Goal: Task Accomplishment & Management: Manage account settings

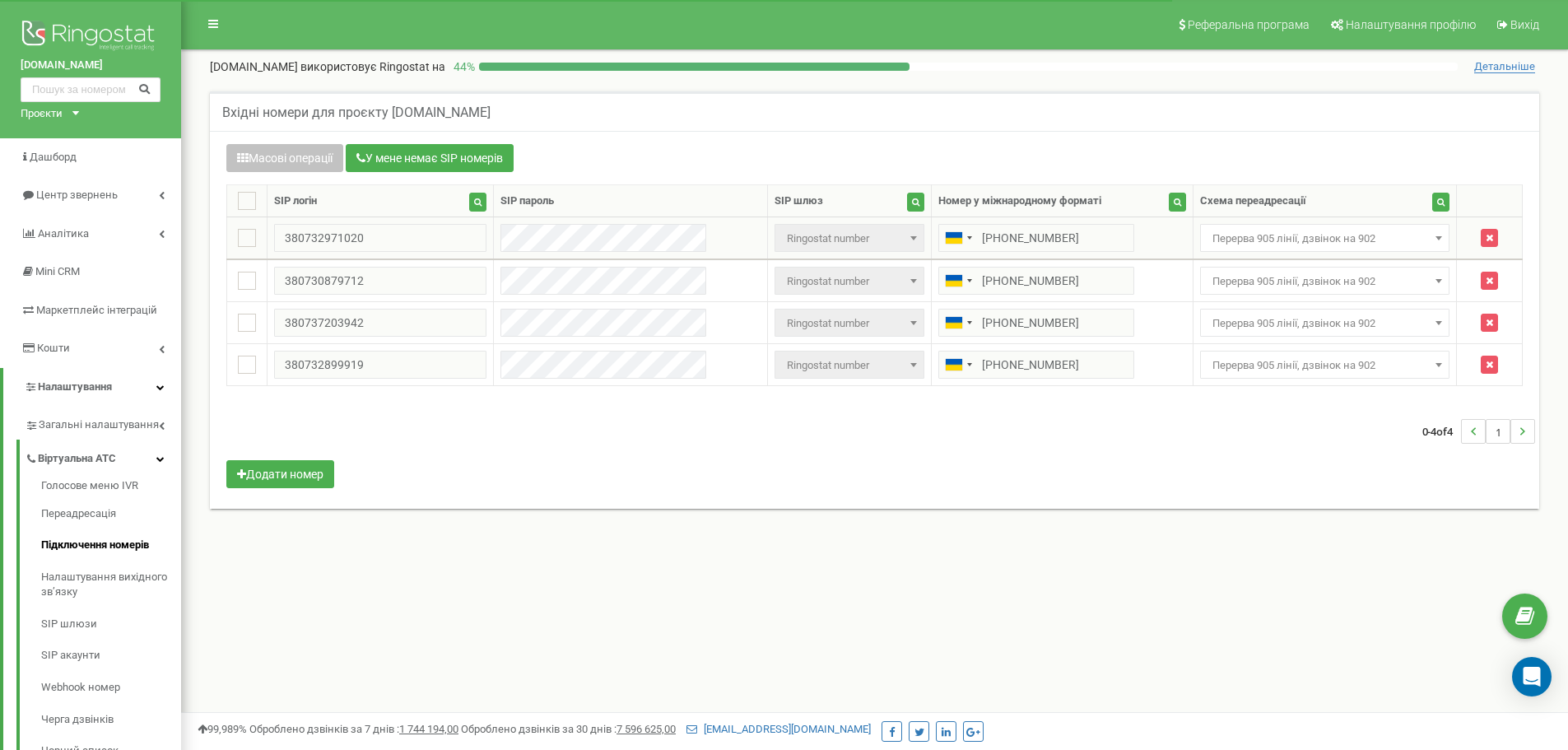
click at [1355, 248] on span "Перерва 905 лінії, дзвінок на 902" at bounding box center [1324, 239] width 238 height 23
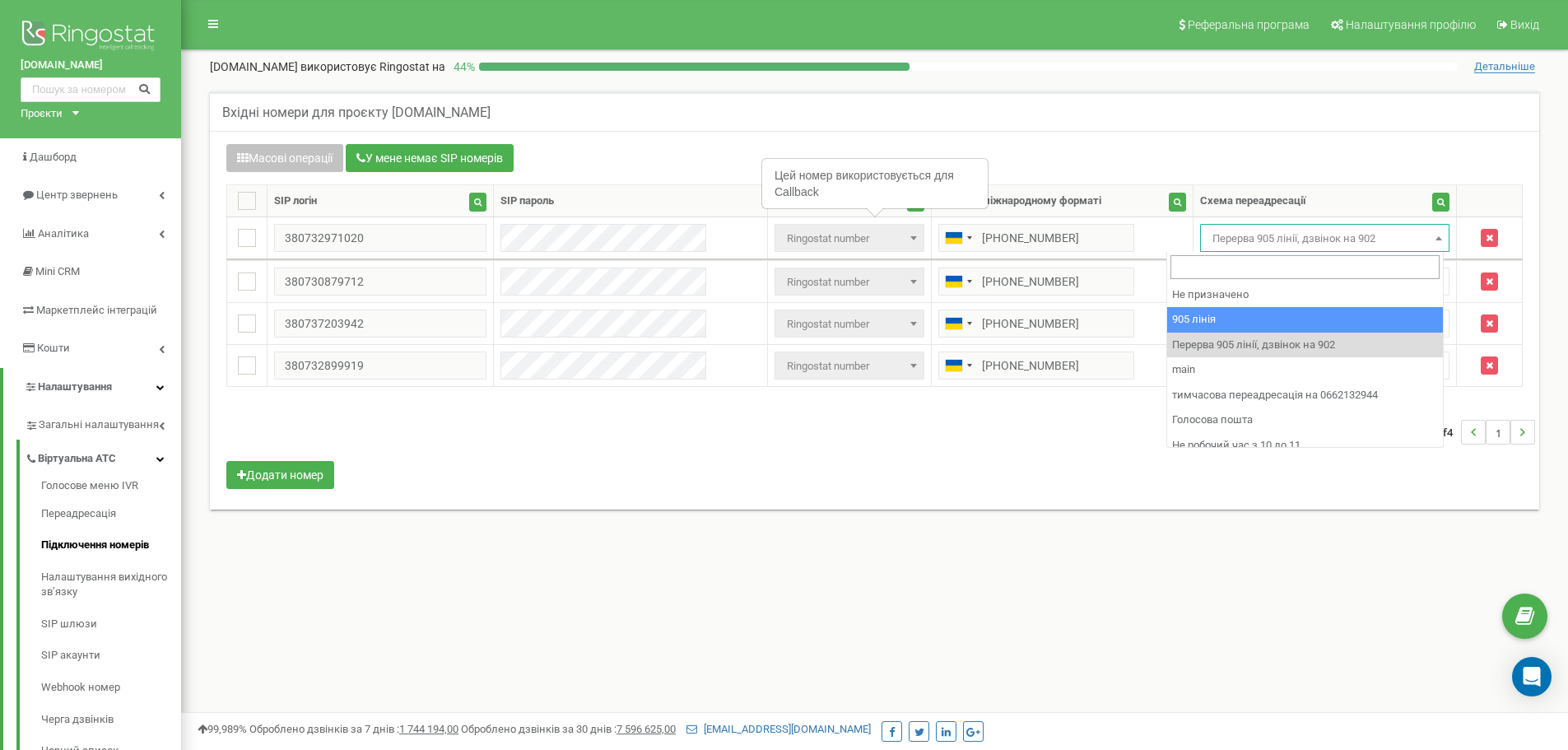
select select "173559"
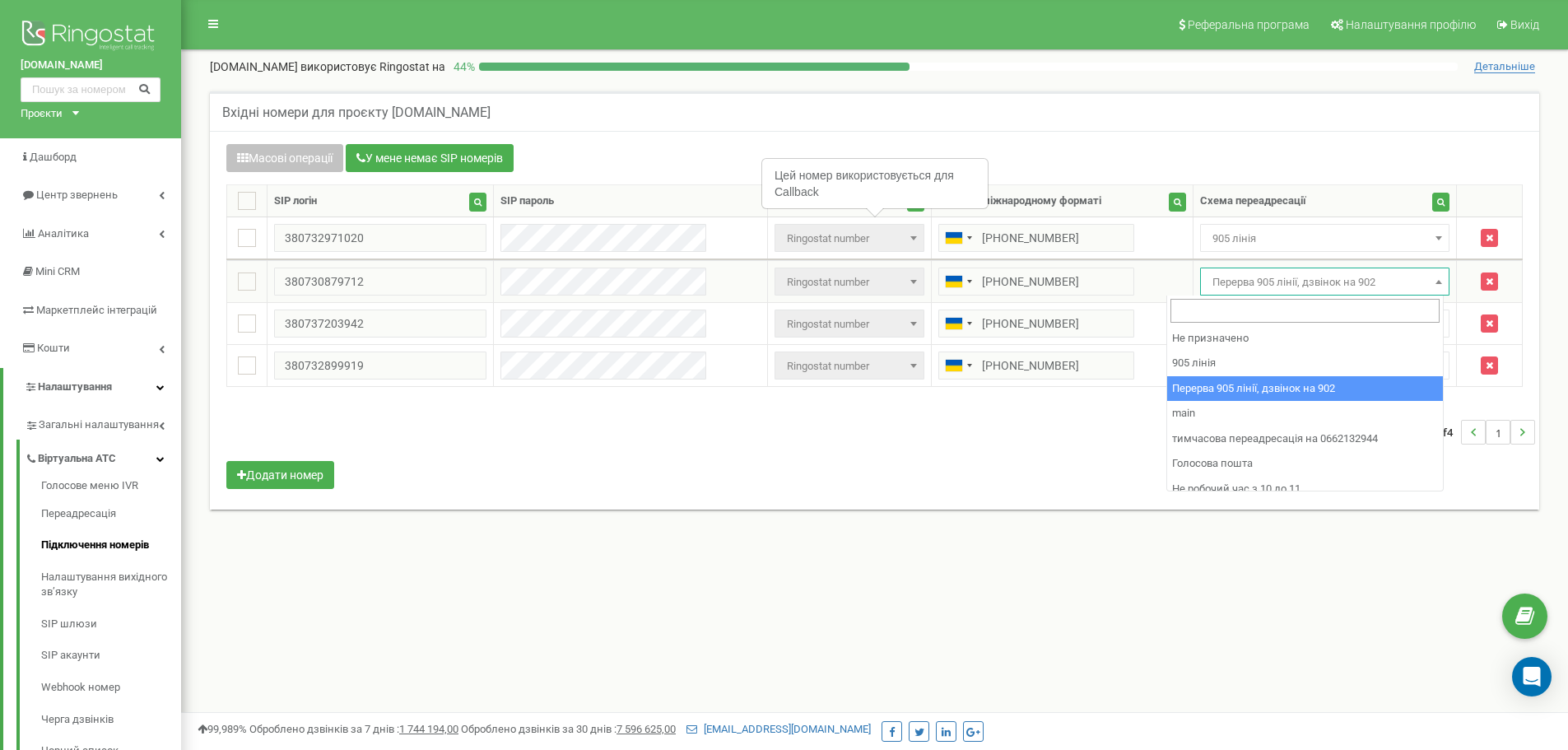
click at [1271, 276] on span "Перерва 905 лінії, дзвінок на 902" at bounding box center [1324, 282] width 238 height 23
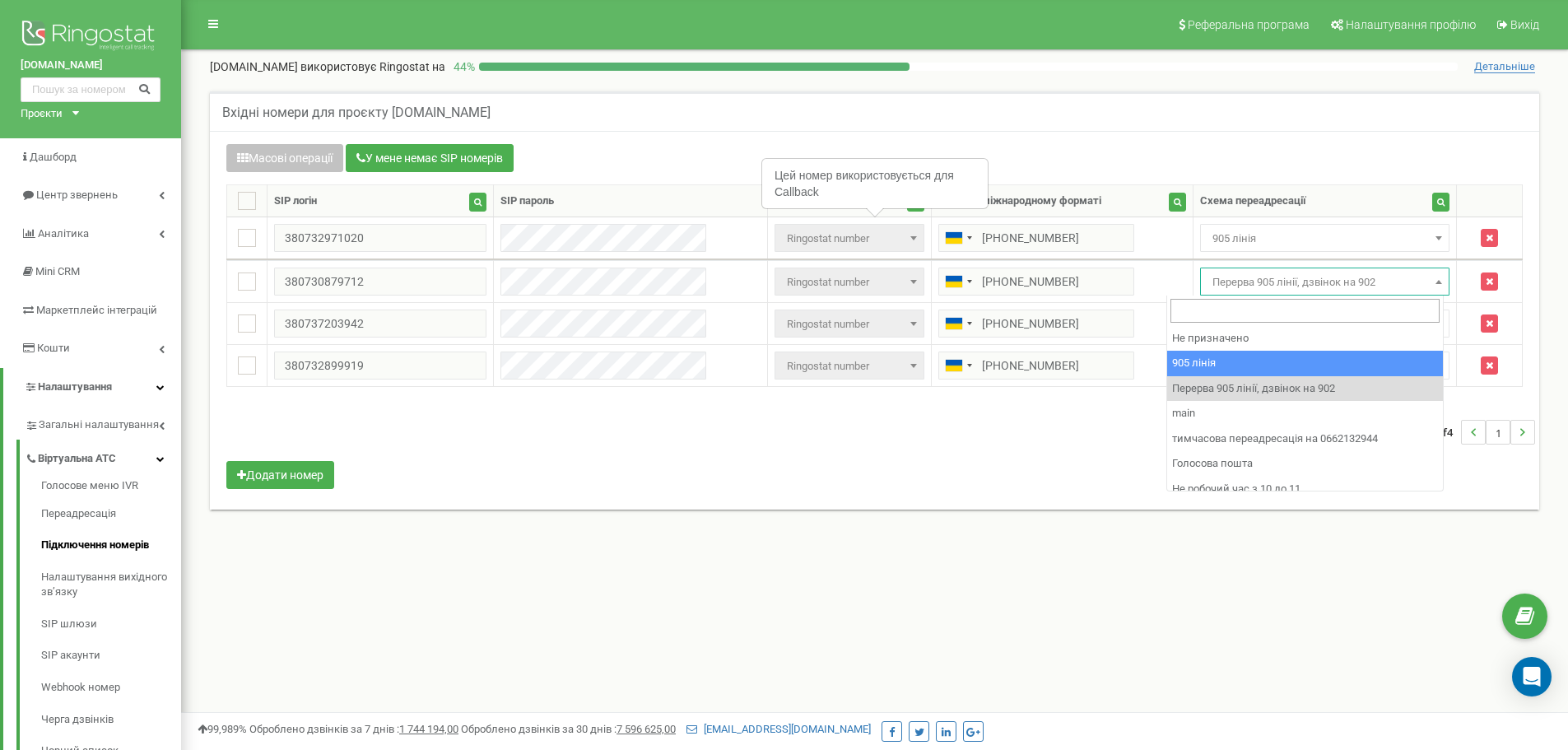
drag, startPoint x: 1234, startPoint y: 374, endPoint x: 1236, endPoint y: 344, distance: 30.1
select select "173559"
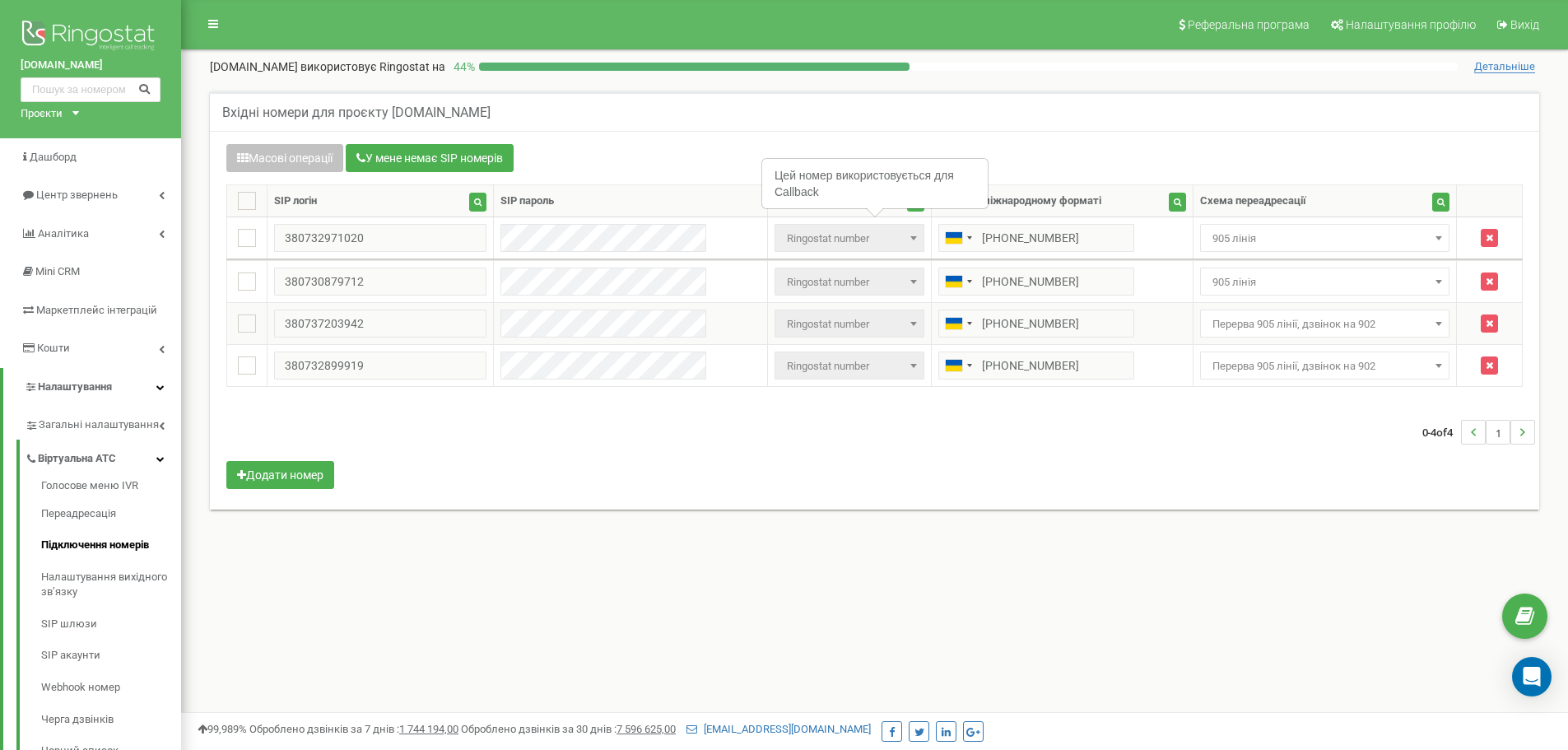
click at [1236, 343] on td "Не призначено 905 лінія Перерва 905 лінії, дзвінок на 902 main тимчасова переад…" at bounding box center [1324, 324] width 264 height 42
click at [1244, 326] on span "Перерва 905 лінії, дзвінок на 902" at bounding box center [1324, 324] width 238 height 23
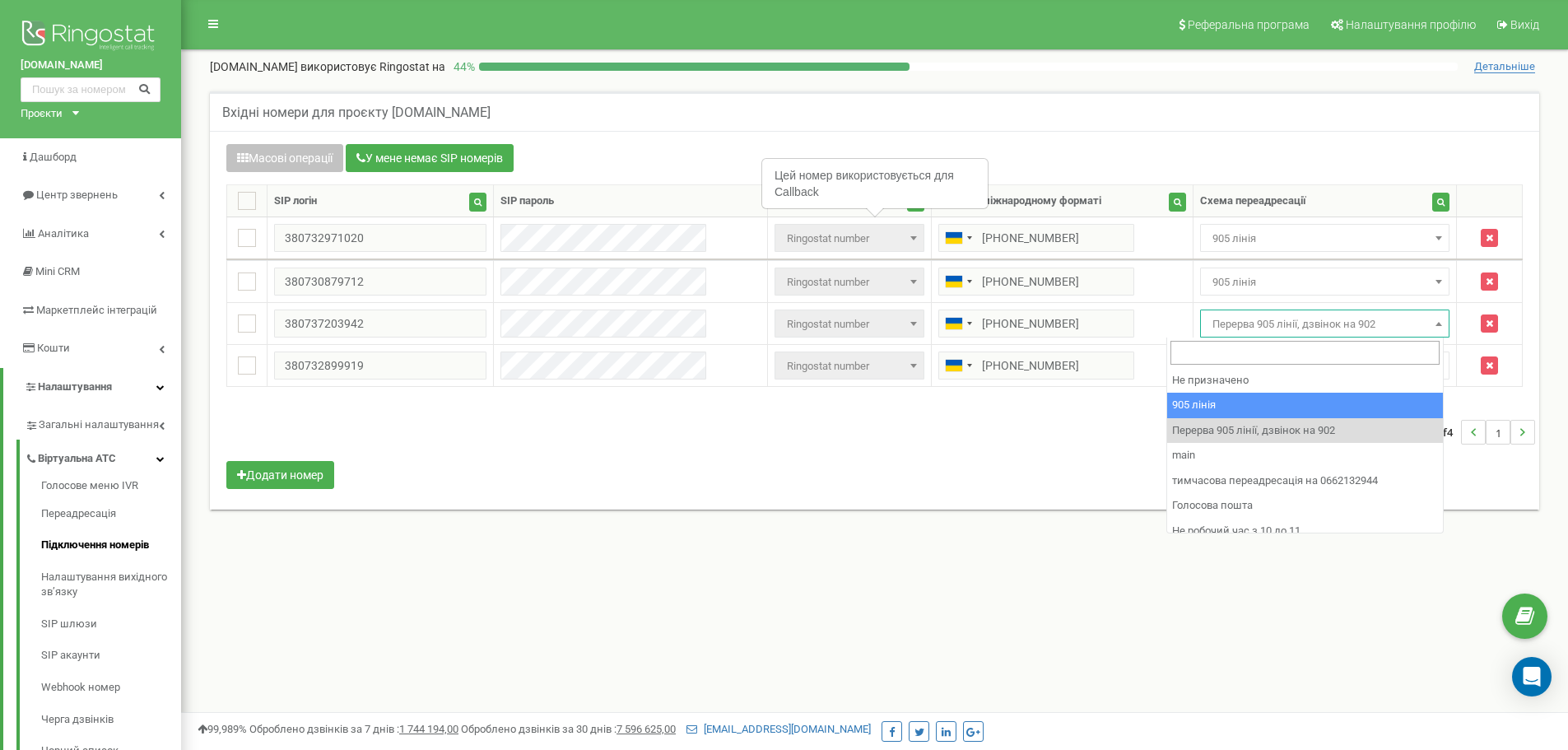
select select "173559"
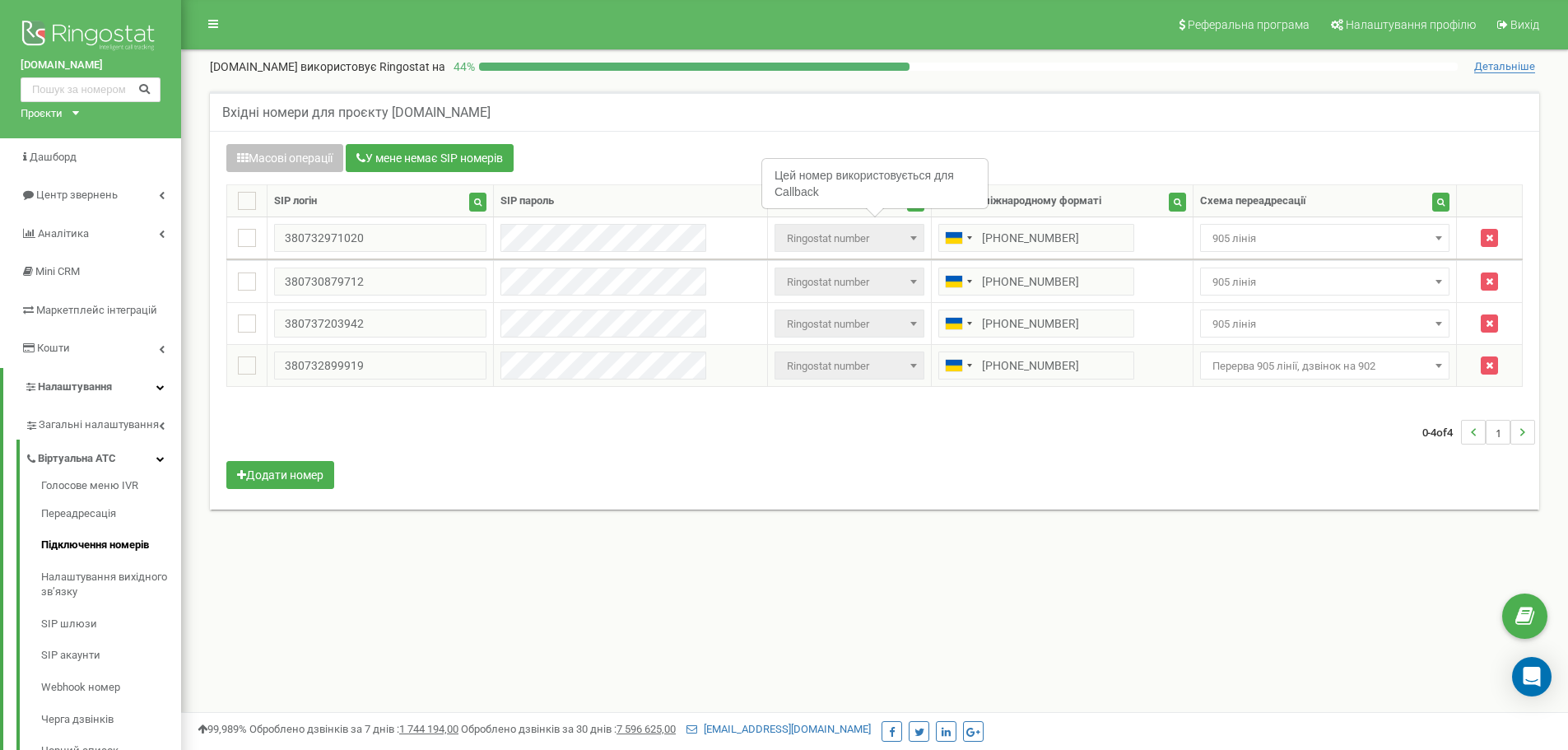
click at [1225, 381] on td "Не призначено 905 лінія Перерва 905 лінії, дзвінок на 902 main тимчасова переад…" at bounding box center [1324, 366] width 264 height 42
click at [1237, 378] on span "Перерва 905 лінії, дзвінок на 902" at bounding box center [1324, 365] width 250 height 28
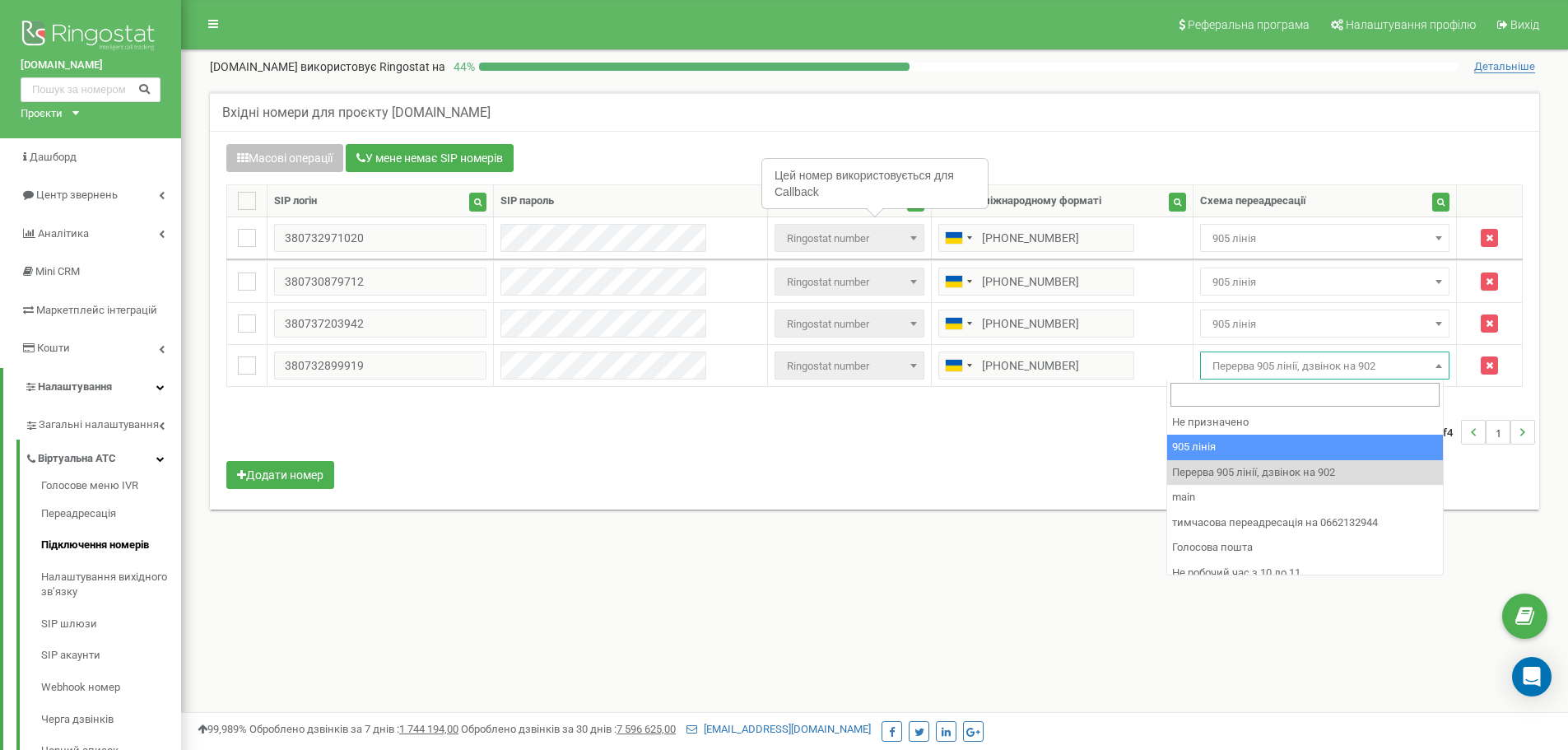
select select "173559"
